Goal: Navigation & Orientation: Find specific page/section

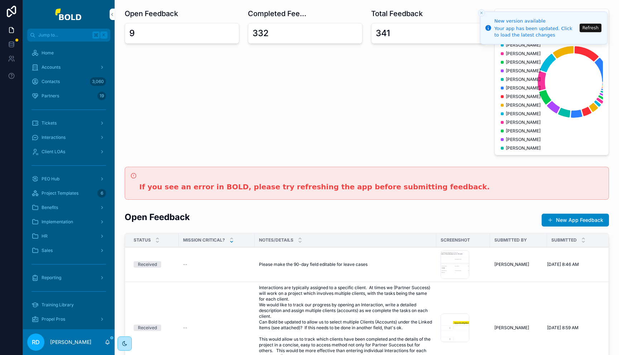
click at [66, 68] on div "Accounts" at bounding box center [69, 67] width 74 height 11
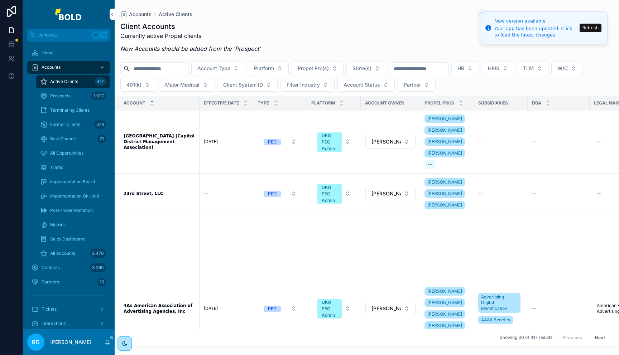
click at [66, 97] on span "Prospects" at bounding box center [60, 96] width 20 height 6
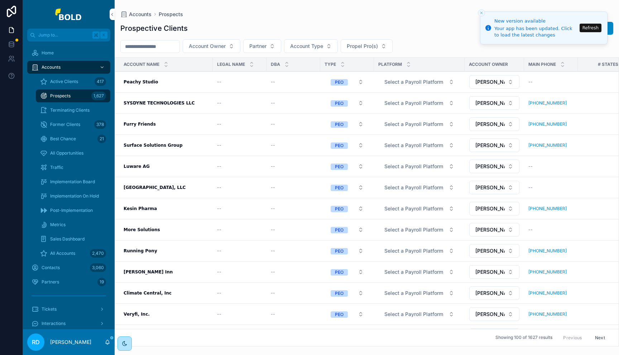
click at [155, 82] on div "Peachy Studio Peachy Studio" at bounding box center [165, 82] width 85 height 6
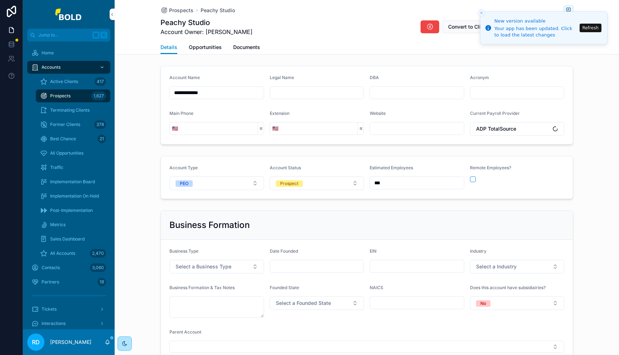
click at [481, 11] on icon "Close toast" at bounding box center [481, 13] width 4 height 4
click at [594, 26] on button "Refresh" at bounding box center [590, 28] width 22 height 9
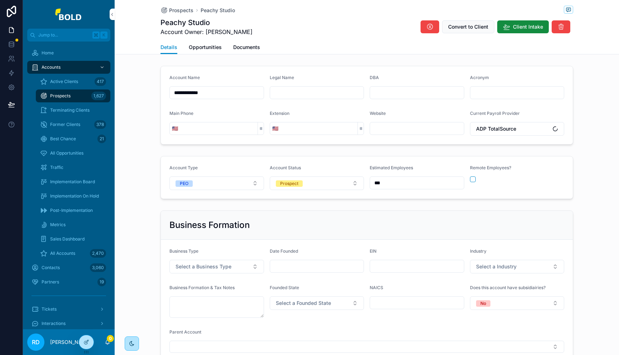
click at [63, 140] on span "Best Chance" at bounding box center [63, 139] width 26 height 6
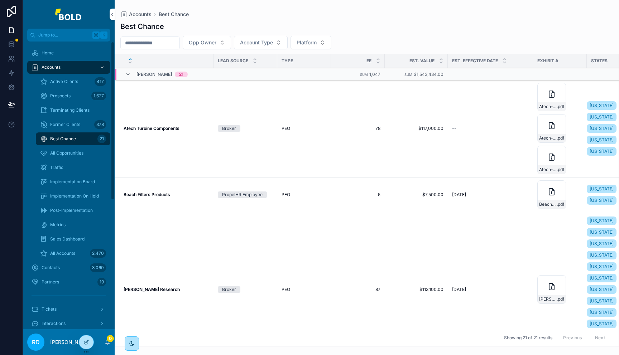
click at [200, 132] on td "Atech Turbine Components Atech Turbine Components" at bounding box center [164, 129] width 98 height 98
click at [192, 126] on div "Atech Turbine Components Atech Turbine Components" at bounding box center [166, 129] width 86 height 6
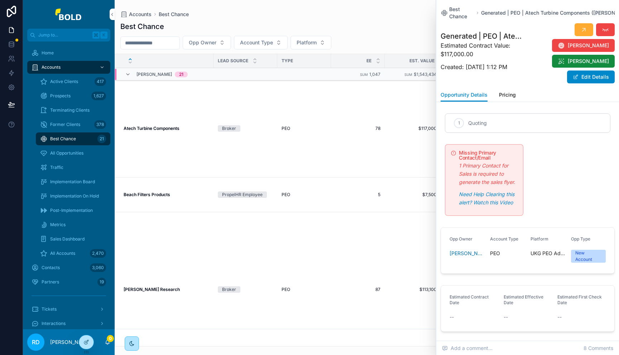
scroll to position [0, 159]
click at [594, 12] on icon "scrollable content" at bounding box center [597, 13] width 6 height 6
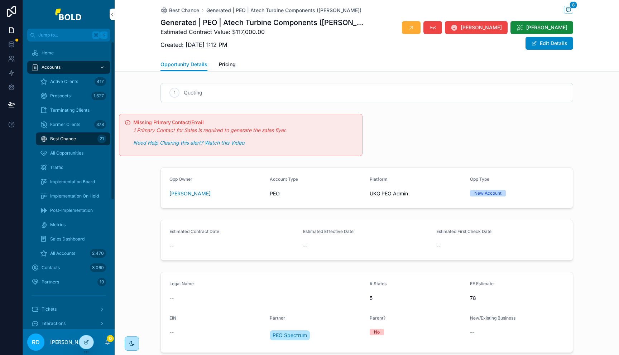
click at [58, 53] on div "Home" at bounding box center [69, 52] width 74 height 11
